Goal: Find contact information: Find contact information

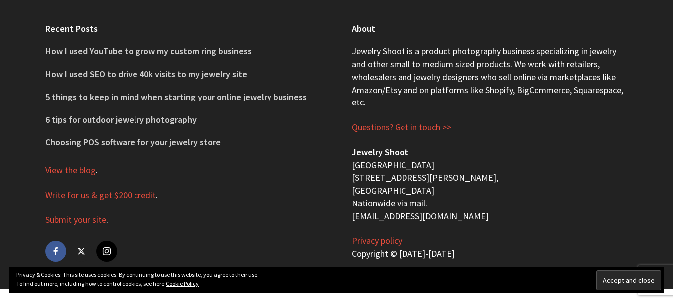
scroll to position [4110, 0]
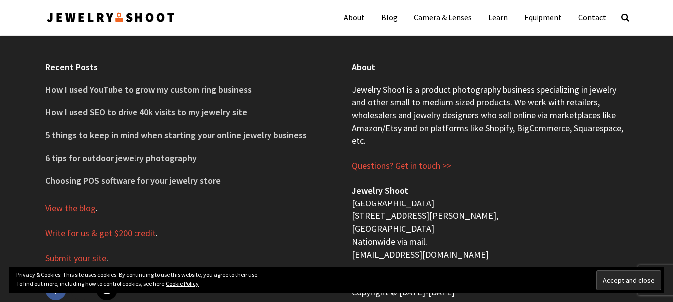
click at [384, 217] on p "Jewelry Shoot San Francisco Bay Area 1233 Dwight Way, Berkeley, CA 94702 Nation…" at bounding box center [489, 222] width 276 height 77
copy div "[EMAIL_ADDRESS][DOMAIN_NAME]"
click at [490, 197] on p "Jewelry Shoot San Francisco Bay Area 1233 Dwight Way, Berkeley, CA 94702 Nation…" at bounding box center [489, 222] width 276 height 77
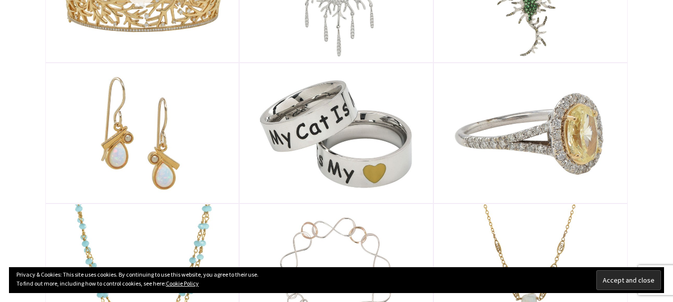
scroll to position [597, 0]
